Goal: Task Accomplishment & Management: Use online tool/utility

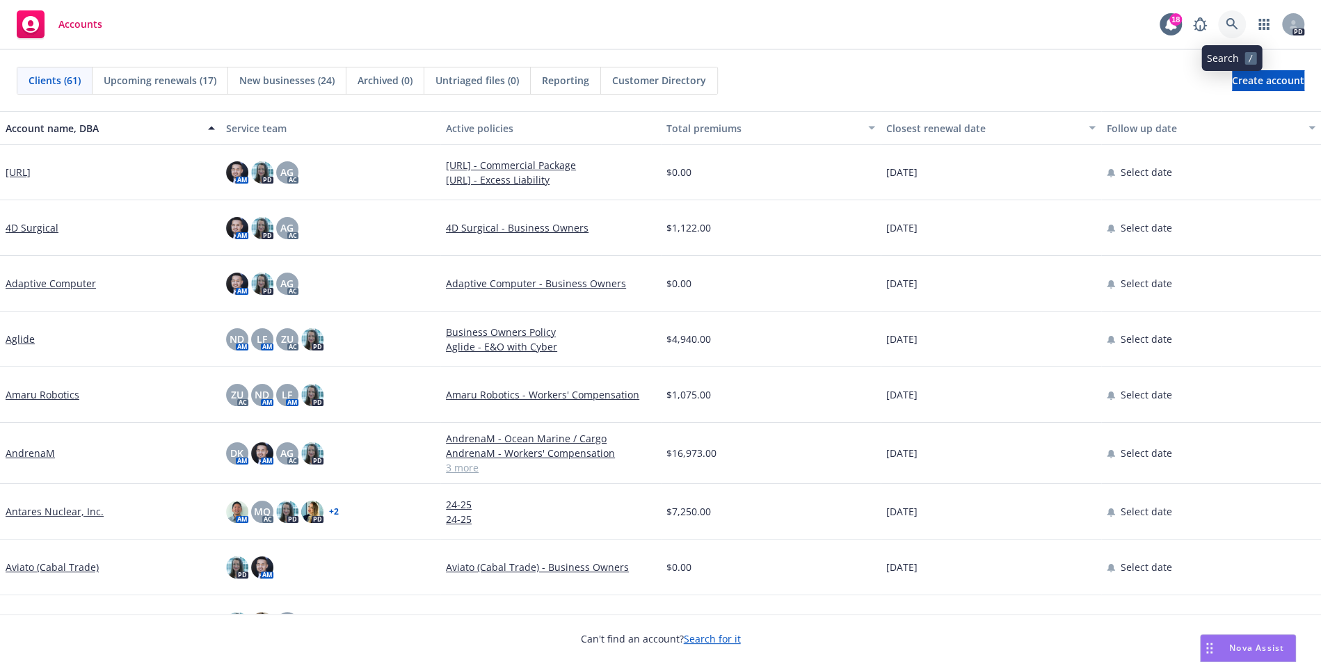
click at [1237, 22] on icon at bounding box center [1231, 24] width 13 height 13
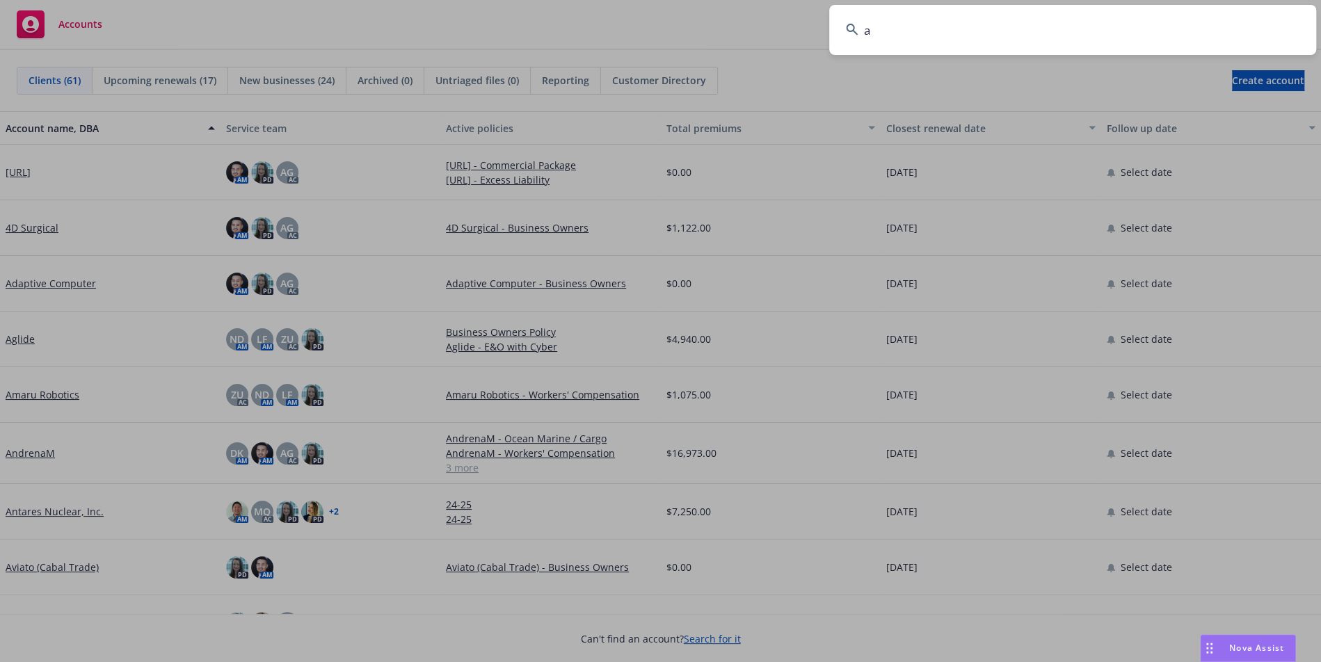
type input "an"
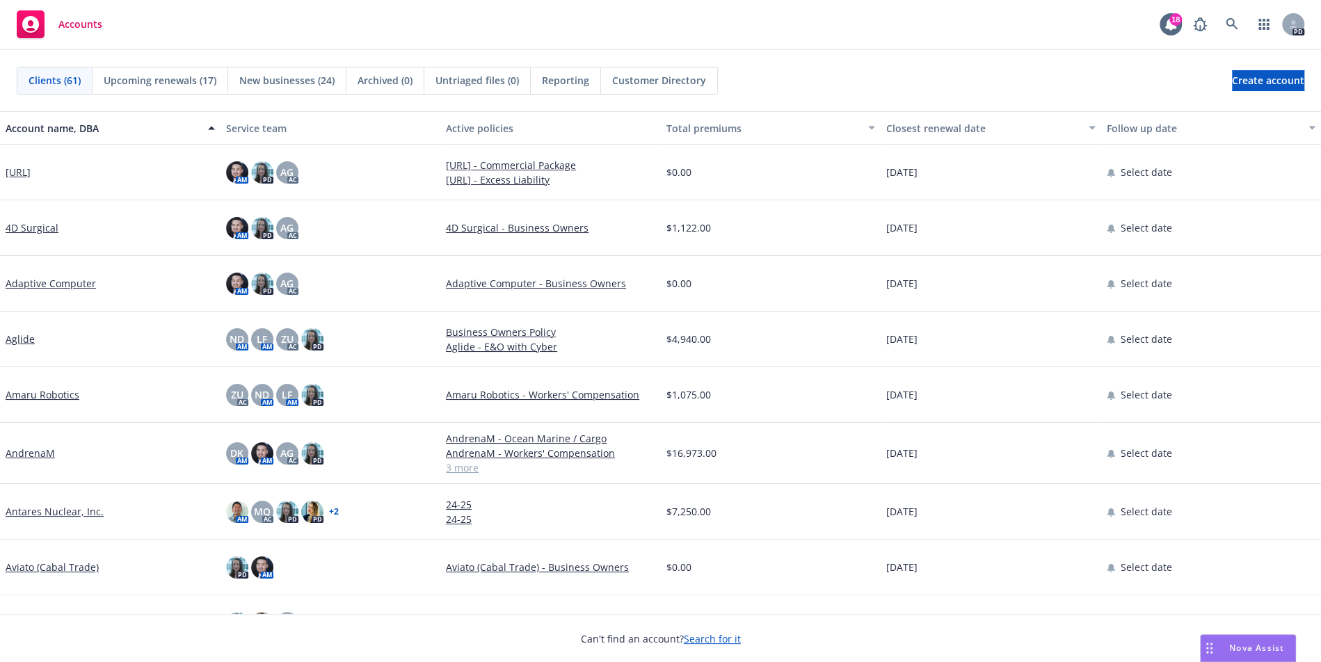
click at [52, 513] on link "Antares Nuclear, Inc." at bounding box center [55, 511] width 98 height 15
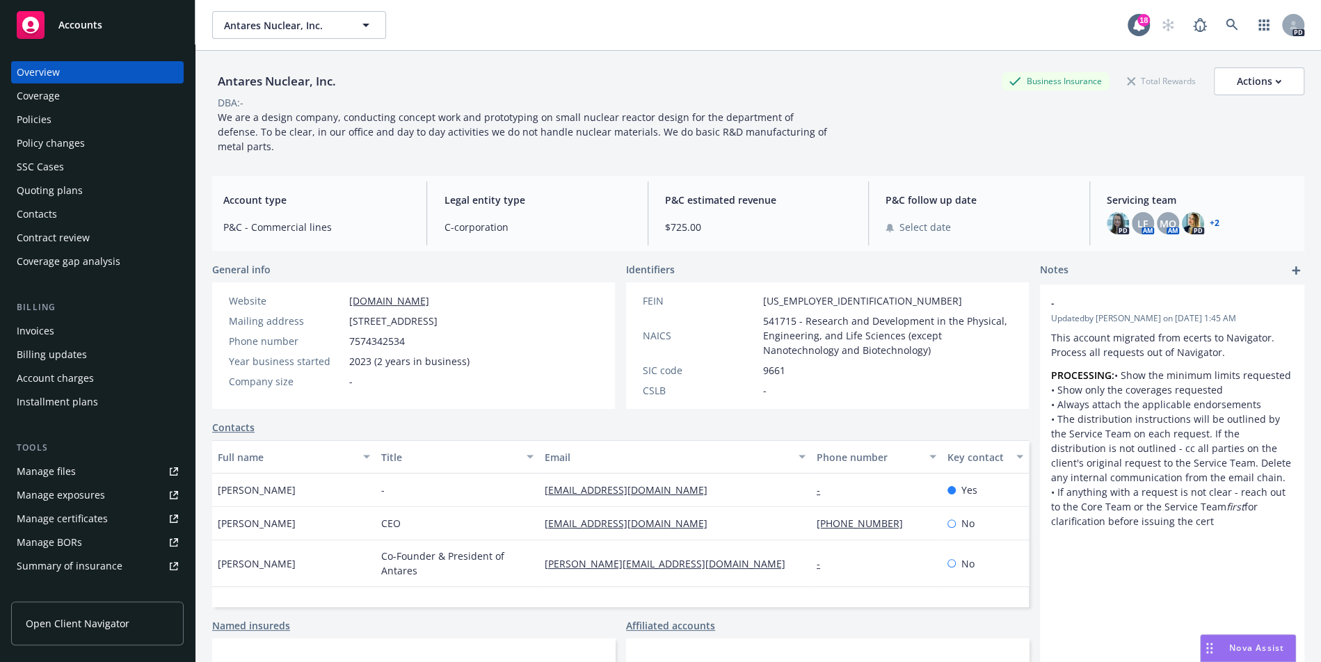
click at [54, 116] on div "Policies" at bounding box center [97, 119] width 161 height 22
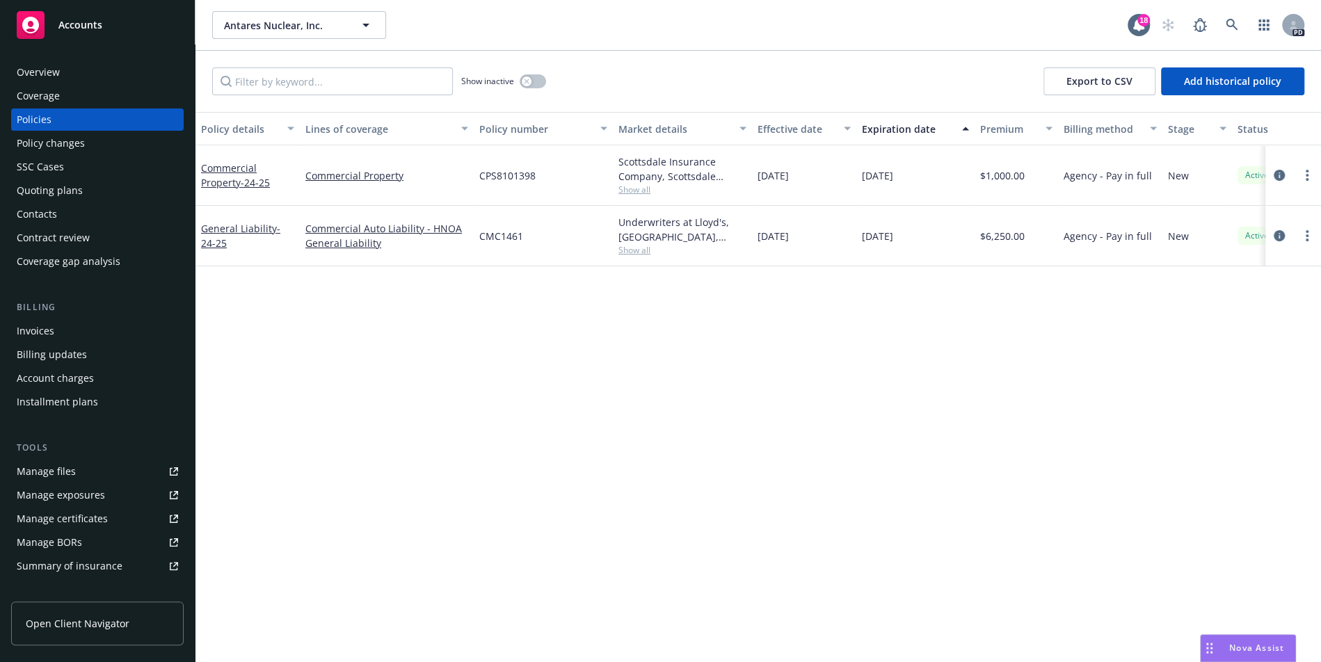
click at [63, 571] on div "Summary of insurance" at bounding box center [70, 566] width 106 height 22
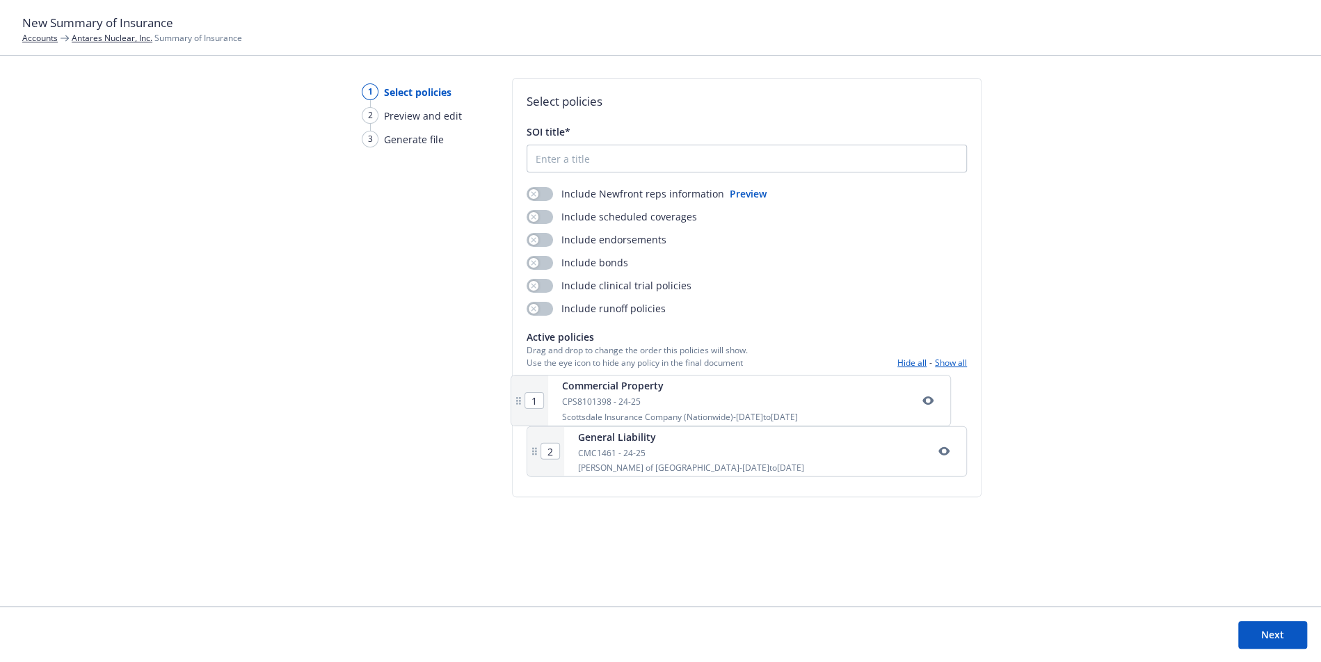
click at [577, 389] on div "1 Commercial Property CPS8101398 - 24-25 Scottsdale Insurance Company (Nationwi…" at bounding box center [746, 429] width 440 height 107
drag, startPoint x: 485, startPoint y: 386, endPoint x: 783, endPoint y: 490, distance: 315.4
click at [783, 490] on div "1 Select policies 2 Preview and edit 3 Generate file Select policies SOI title*…" at bounding box center [660, 342] width 1321 height 529
copy div "Select policies SOI title* Include Newfront reps information Preview Include sc…"
